Goal: Task Accomplishment & Management: Use online tool/utility

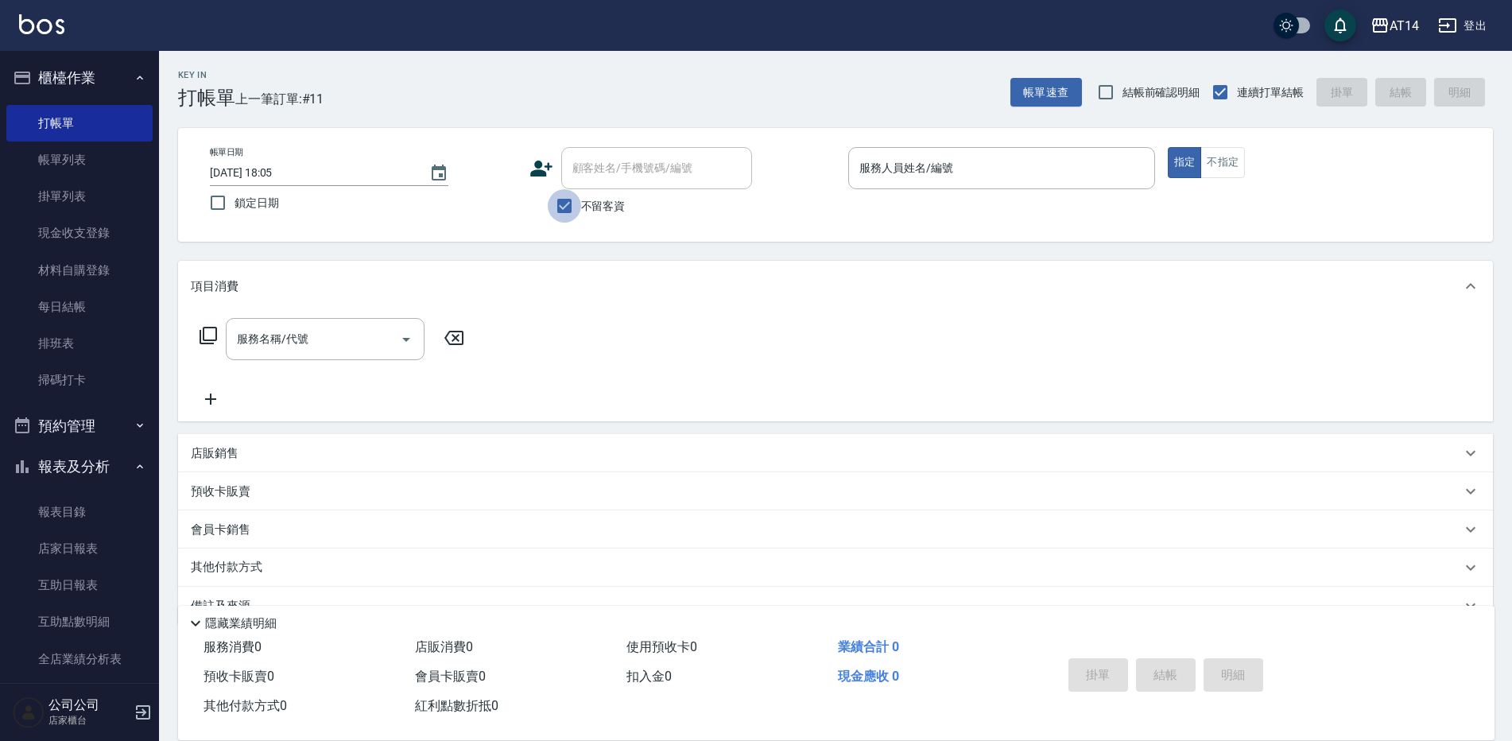
click at [560, 210] on input "不留客資" at bounding box center [564, 205] width 33 height 33
checkbox input "false"
click at [664, 173] on div "顧客姓名/手機號碼/編號 顧客姓名/手機號碼/編號" at bounding box center [656, 168] width 191 height 42
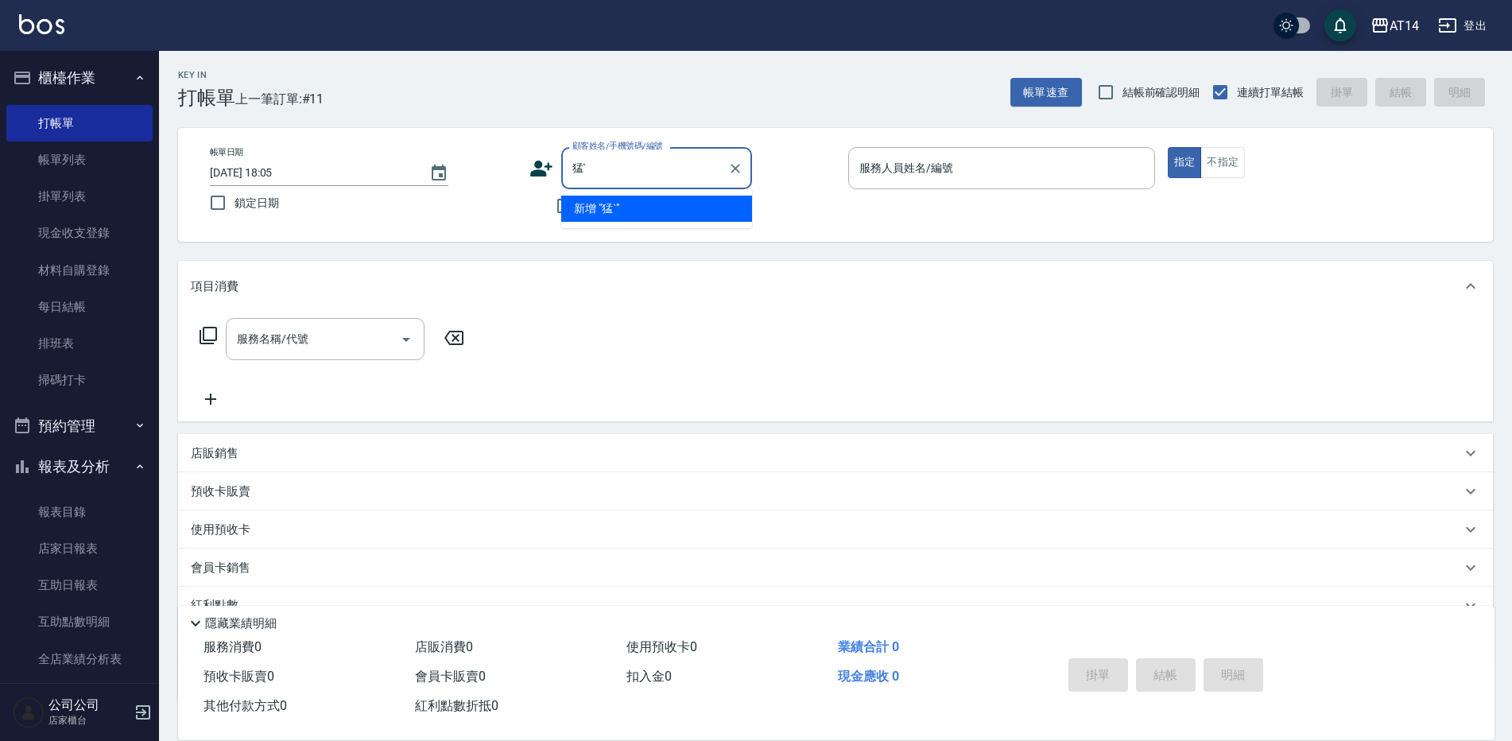
type input "猛"
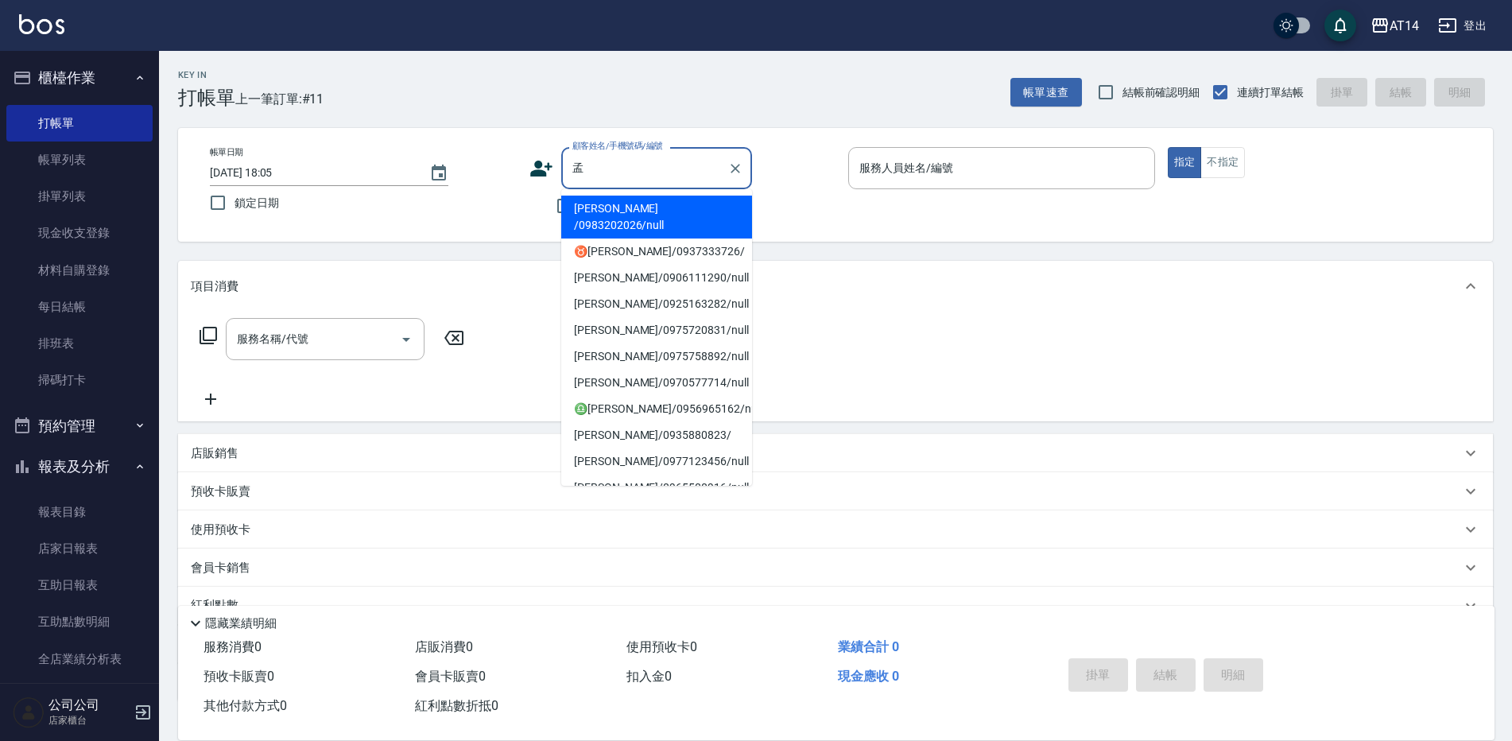
click at [646, 422] on li "[PERSON_NAME]/0935880823/" at bounding box center [656, 435] width 191 height 26
type input "[PERSON_NAME]/0935880823/"
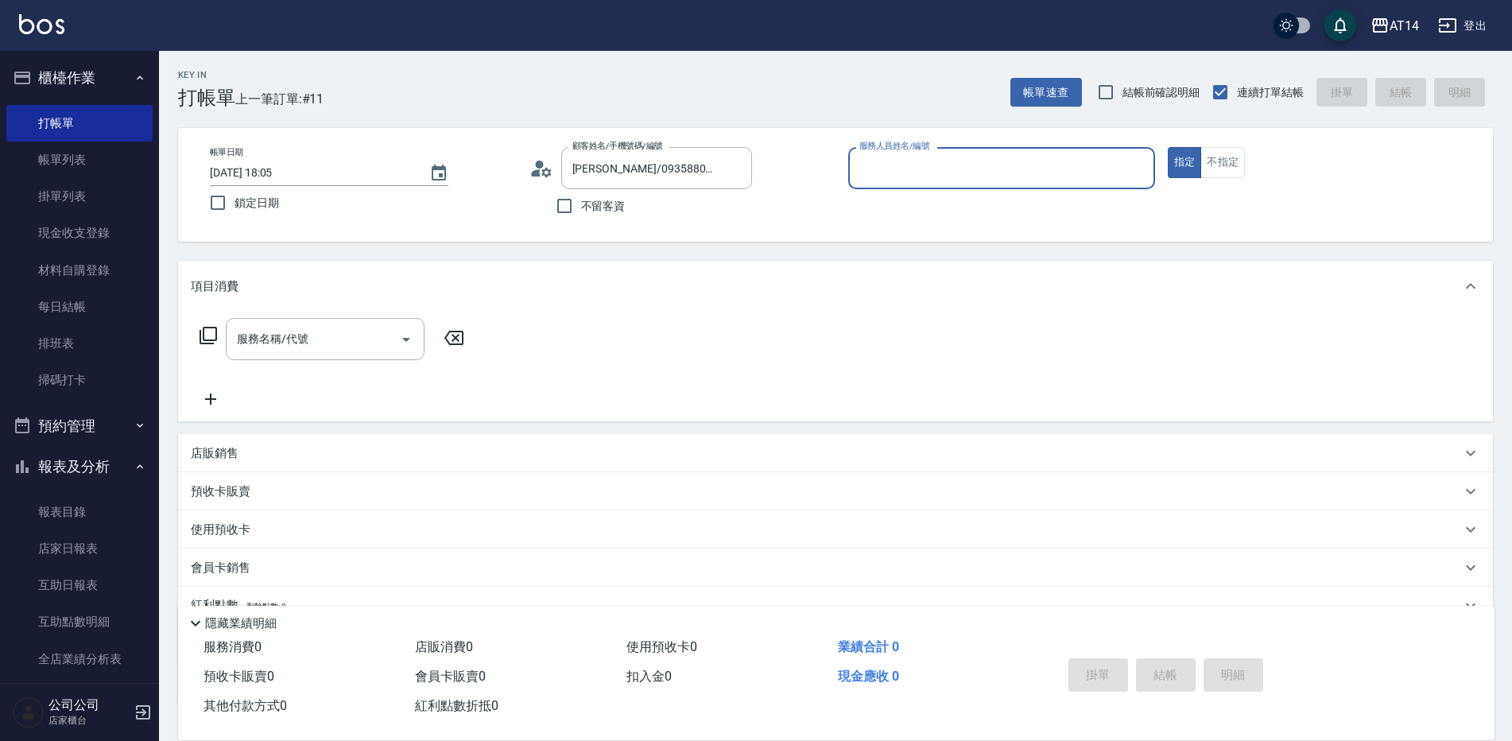
type input "Mandy-07"
click at [304, 342] on div "服務名稱/代號 服務名稱/代號" at bounding box center [325, 339] width 199 height 42
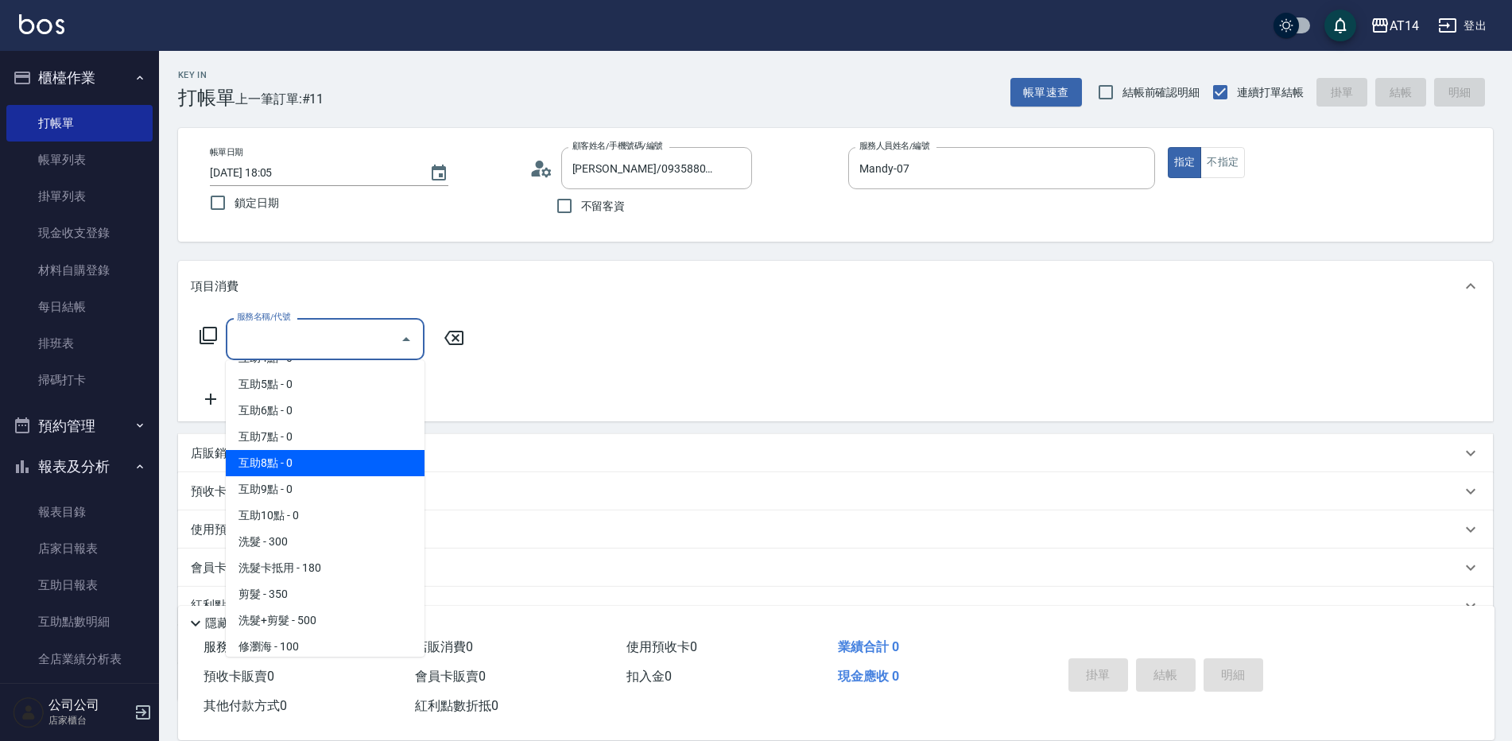
scroll to position [159, 0]
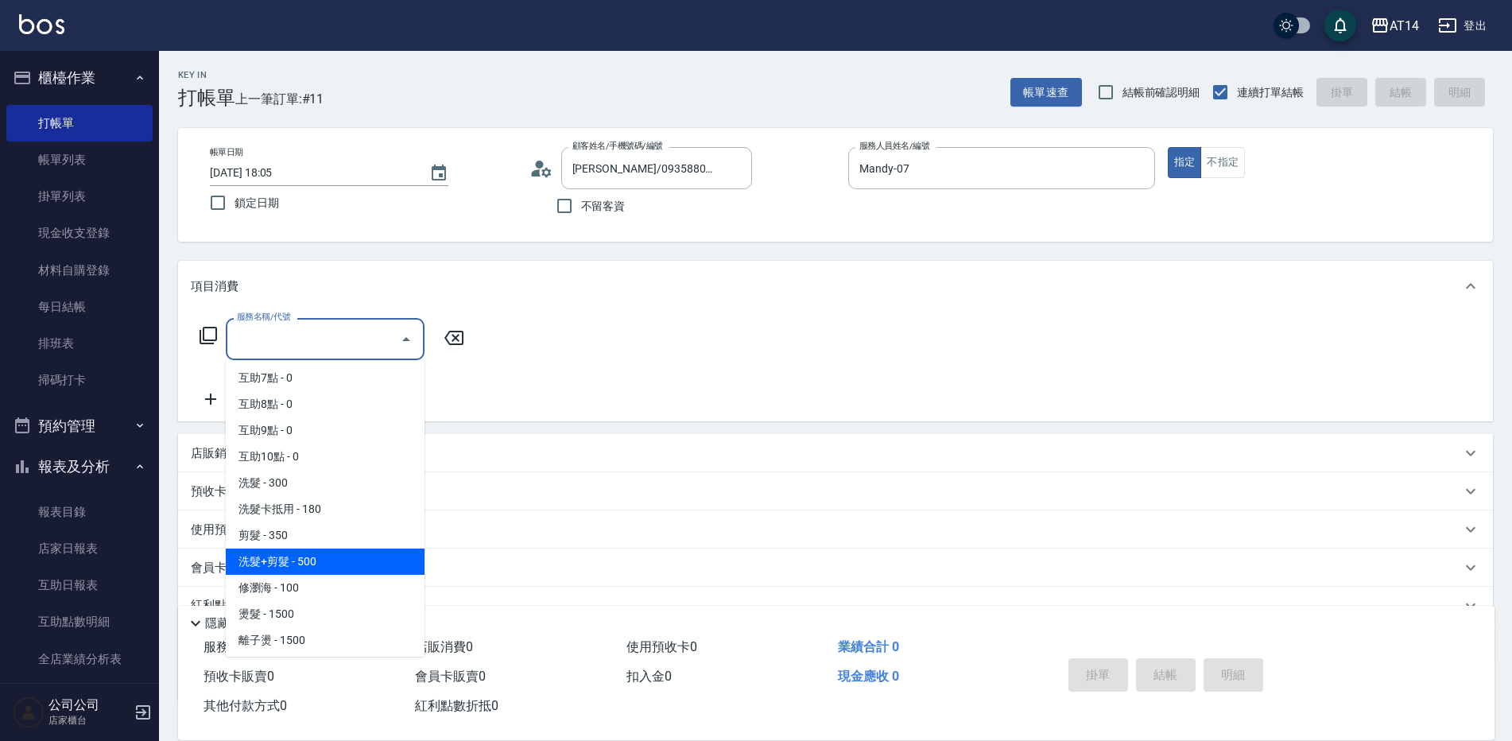
click at [301, 568] on span "洗髮+剪髮 - 500" at bounding box center [325, 562] width 199 height 26
type input "洗髮+剪髮(022)"
type input "1"
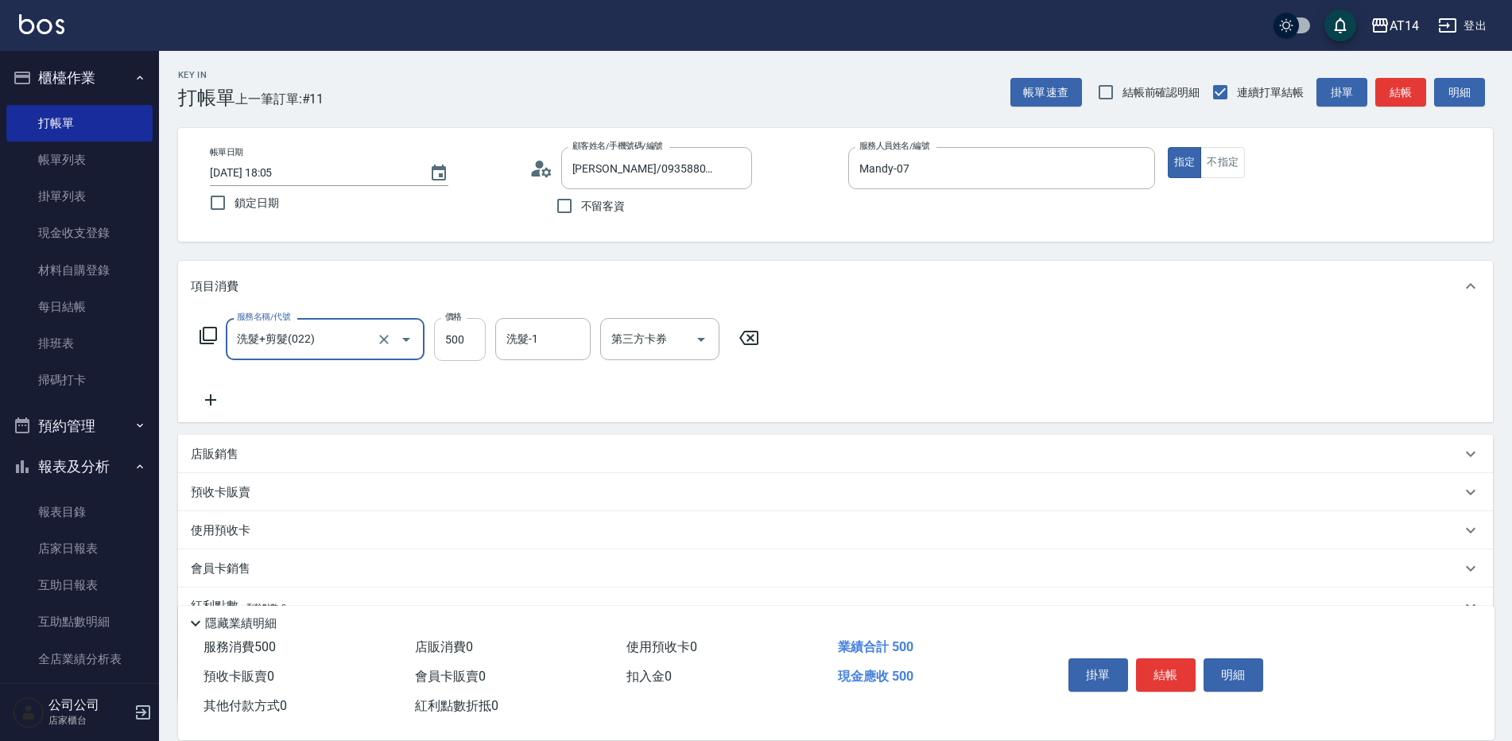
click at [448, 341] on input "500" at bounding box center [460, 339] width 52 height 43
type input "6"
type input "0"
type input "600"
type input "1"
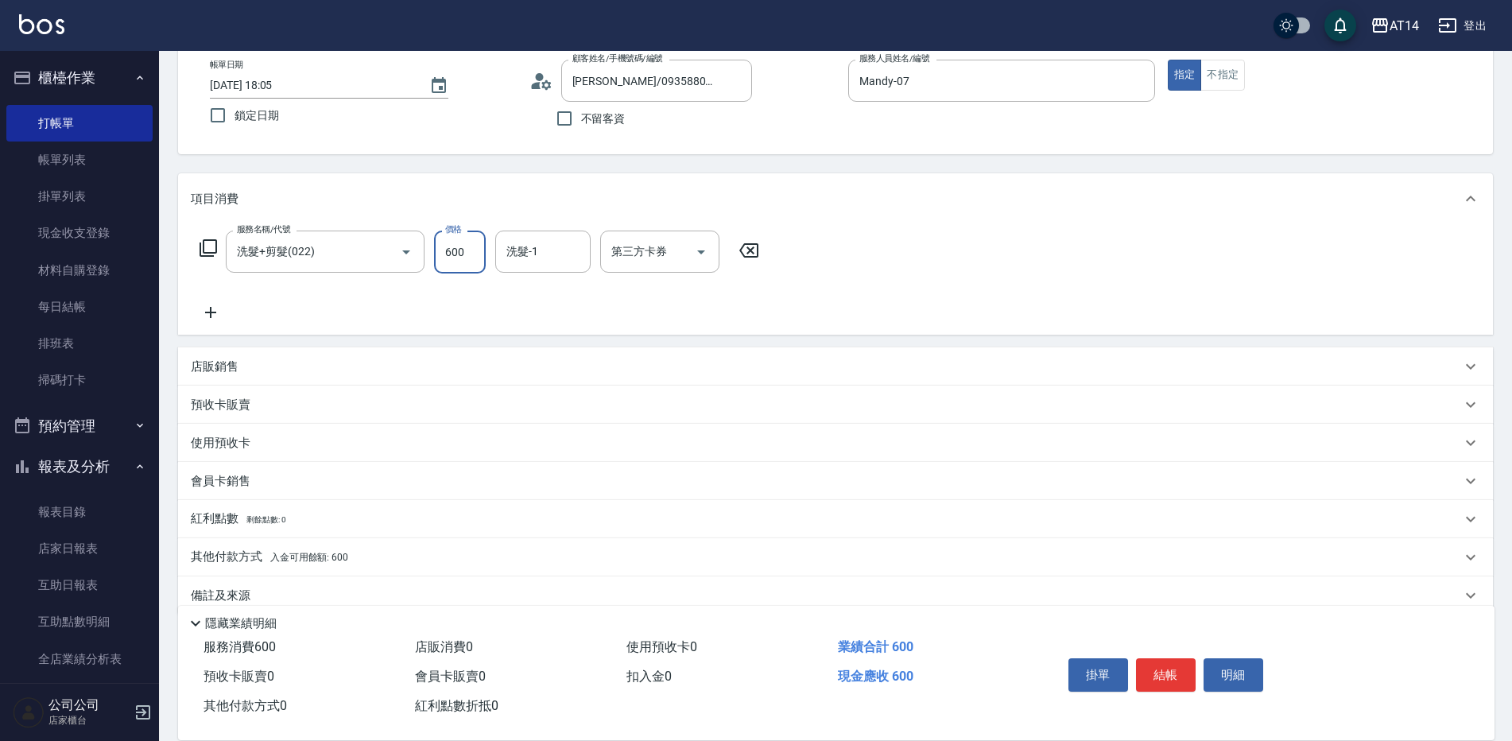
scroll to position [114, 0]
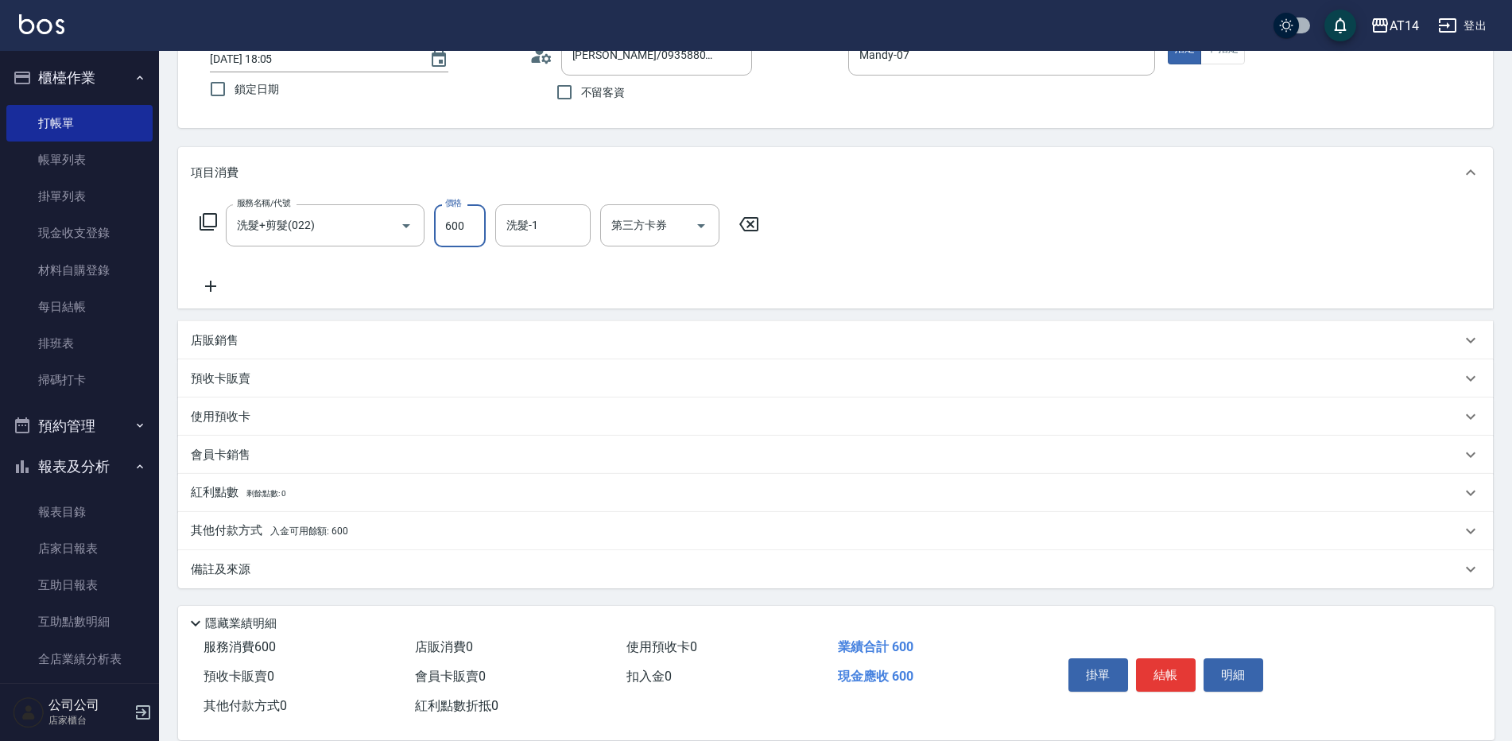
type input "600"
click at [440, 530] on div "其他付款方式 入金可用餘額: 600" at bounding box center [826, 530] width 1271 height 17
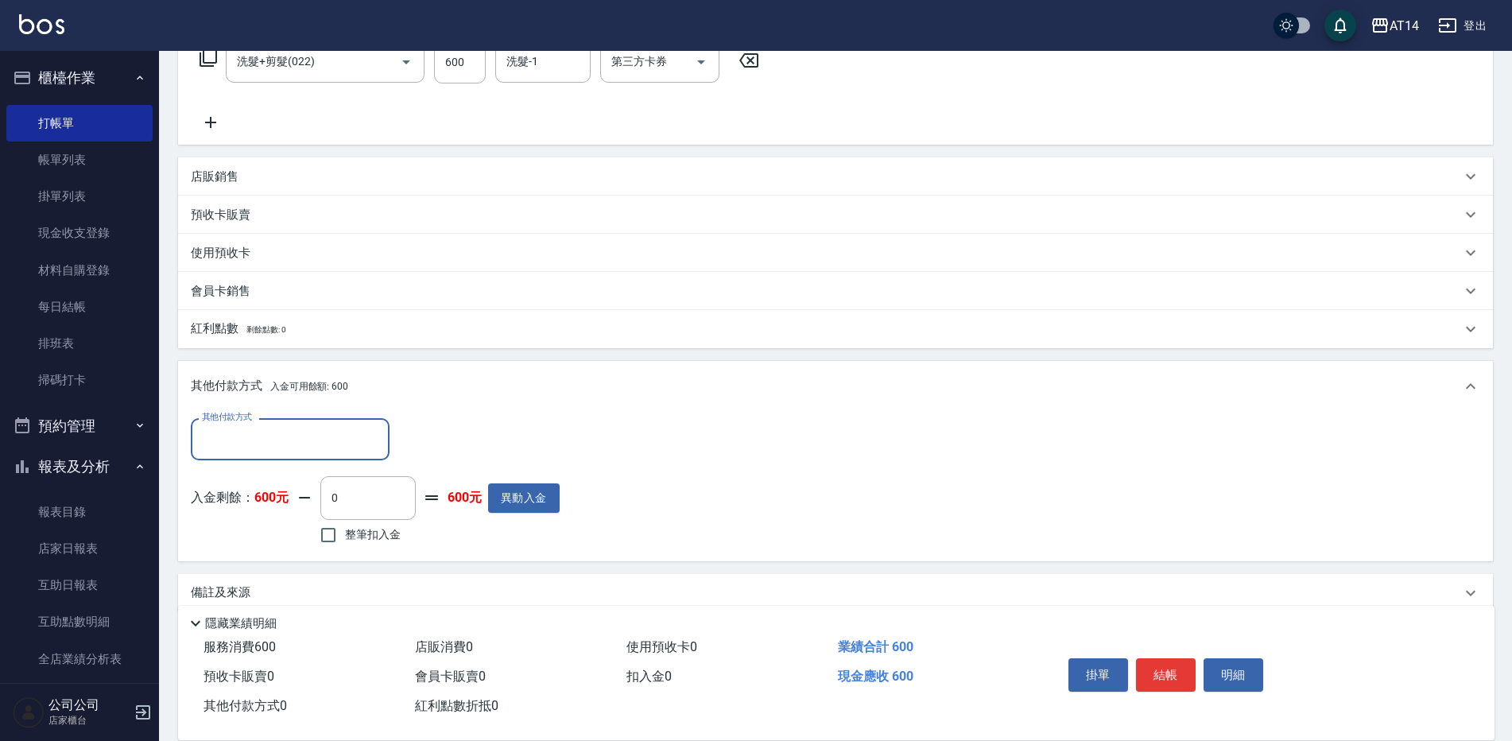
scroll to position [301, 0]
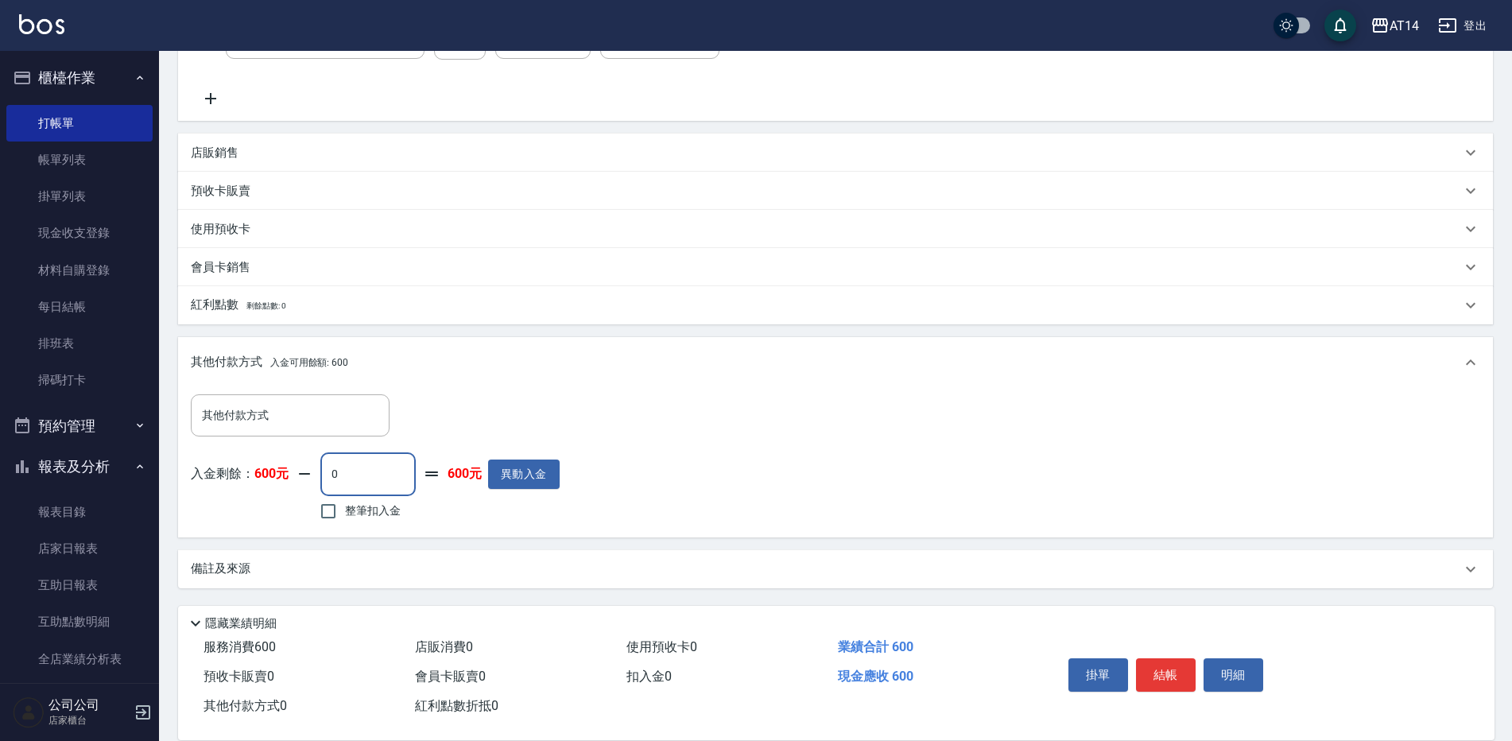
click at [329, 470] on input "0" at bounding box center [367, 473] width 95 height 43
type input "600"
type input "0"
type input "600"
click at [1157, 665] on button "結帳" at bounding box center [1166, 674] width 60 height 33
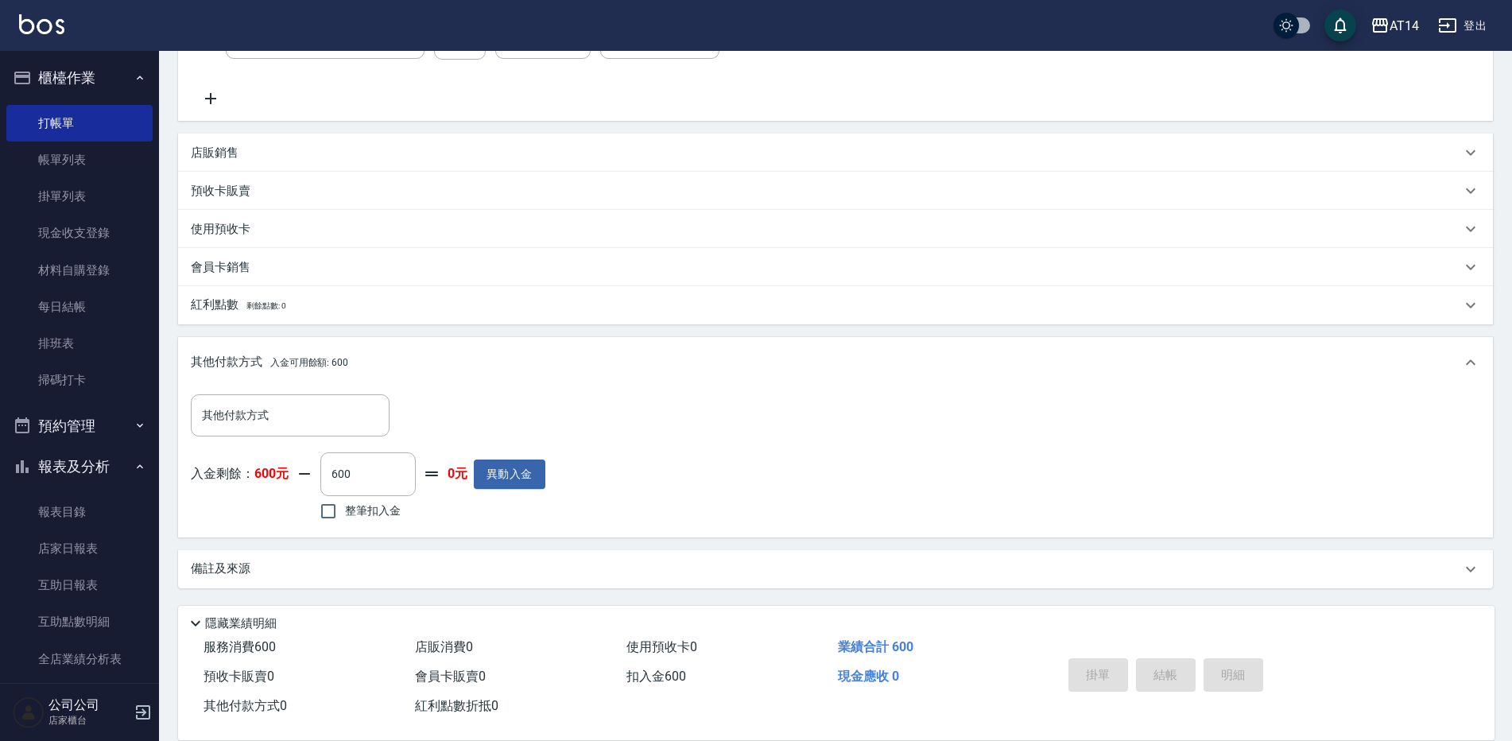
type input "[DATE] 18:49"
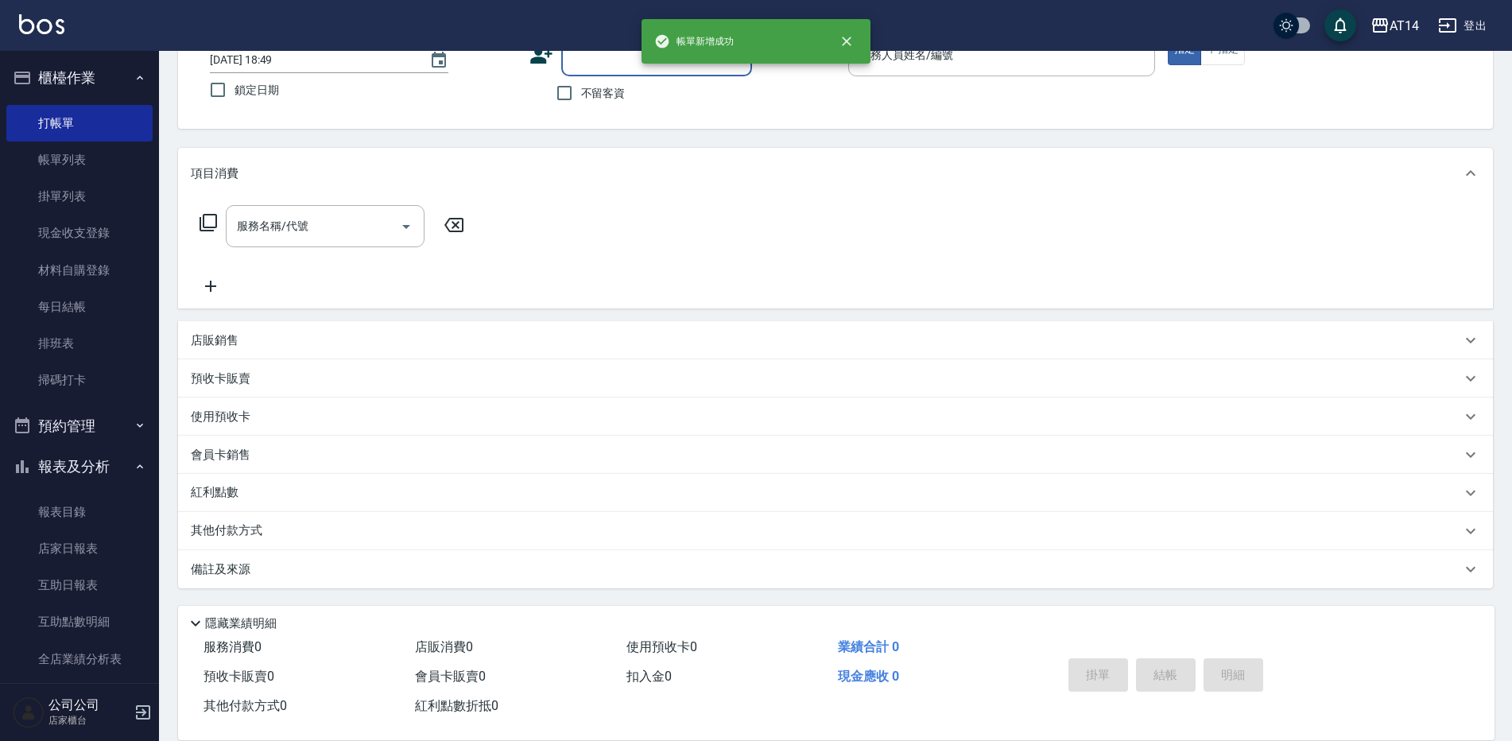
scroll to position [0, 0]
